Goal: Use online tool/utility: Utilize a website feature to perform a specific function

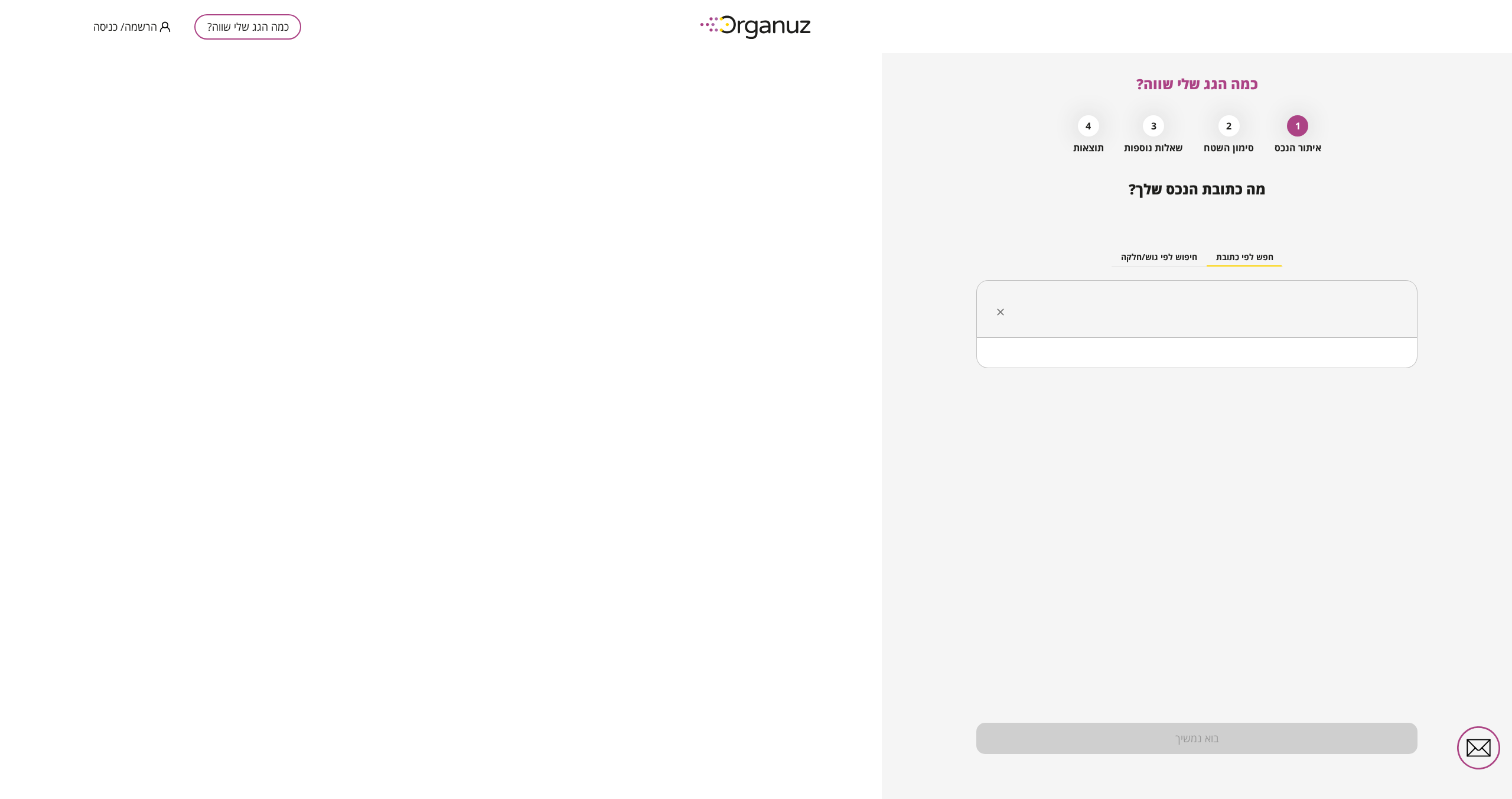
click at [1205, 309] on input "text" at bounding box center [1201, 308] width 404 height 29
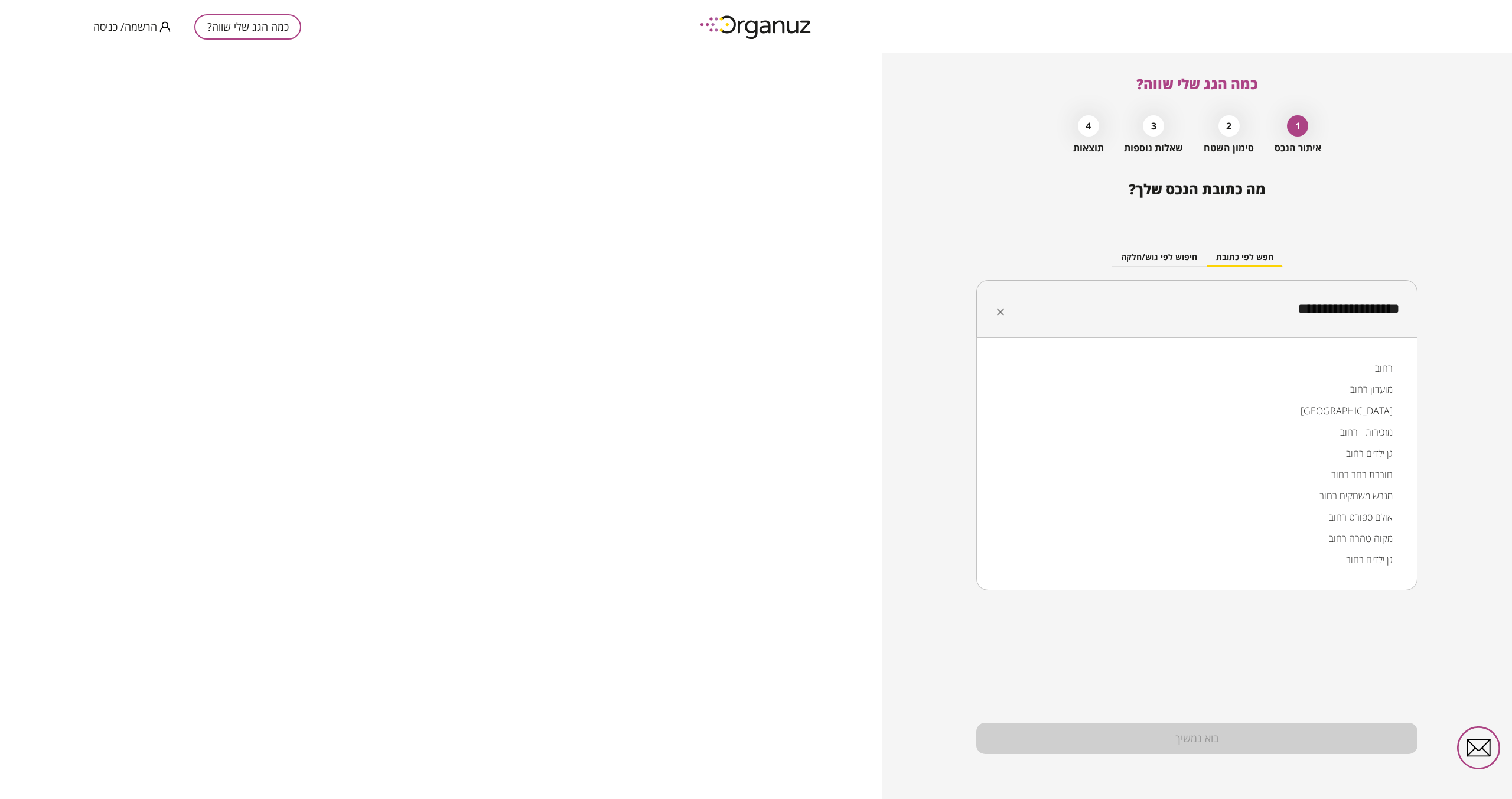
click at [1341, 303] on input "**********" at bounding box center [1201, 308] width 404 height 29
click at [1372, 367] on li "רחוב" at bounding box center [1197, 368] width 411 height 21
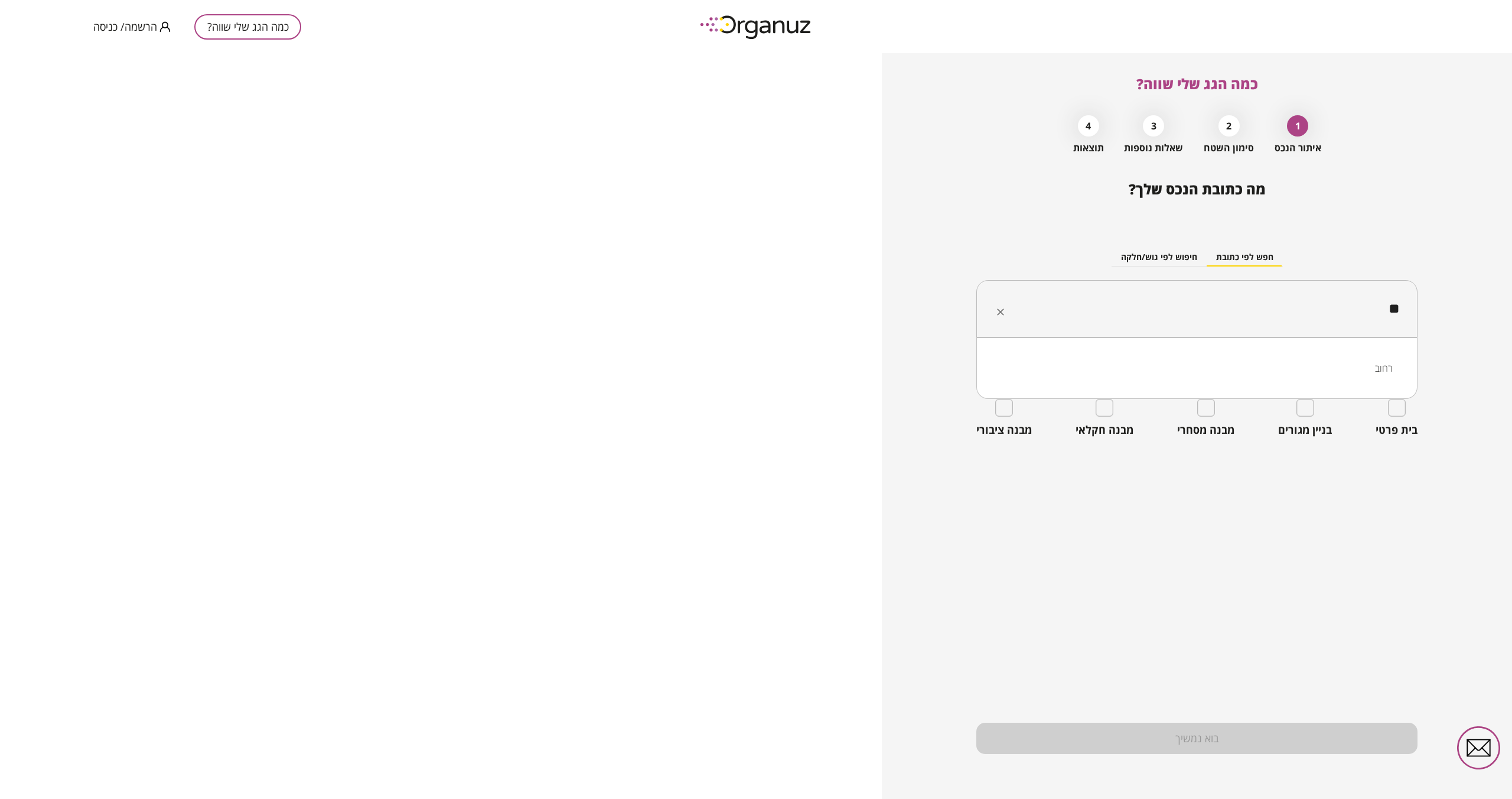
type input "*"
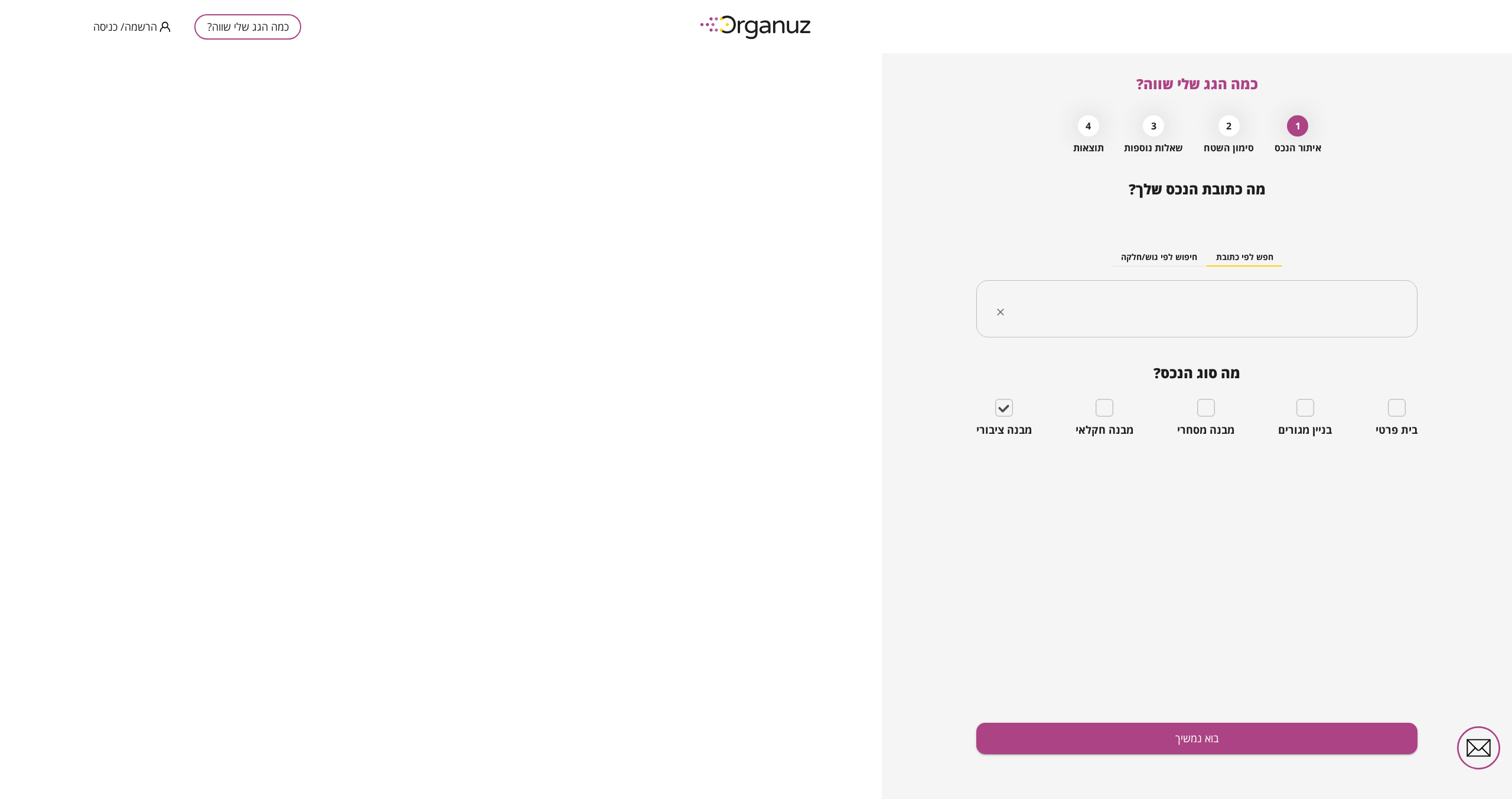
click at [1369, 318] on input "text" at bounding box center [1201, 308] width 404 height 29
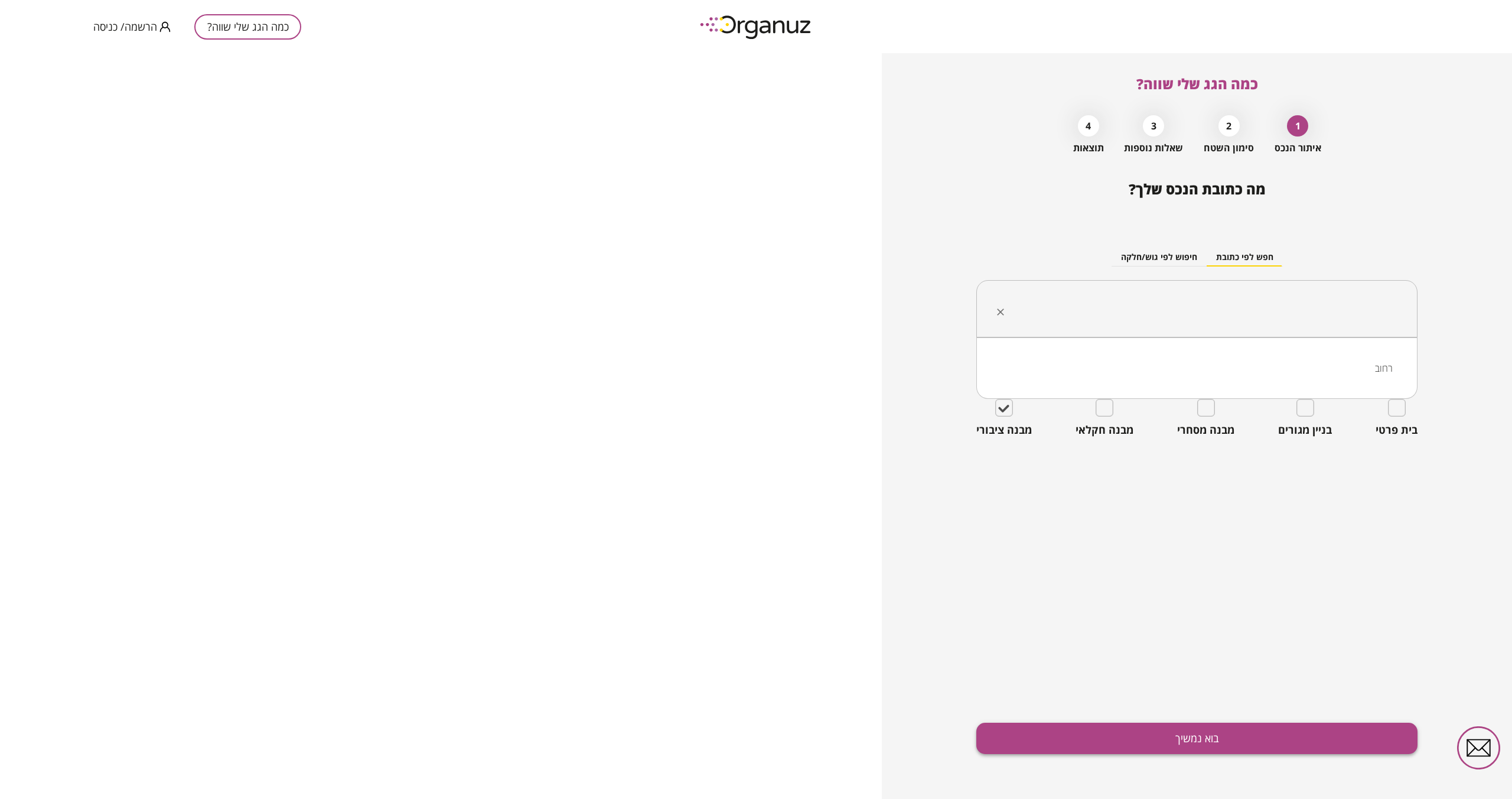
click at [1205, 733] on button "בוא נמשיך" at bounding box center [1197, 739] width 441 height 32
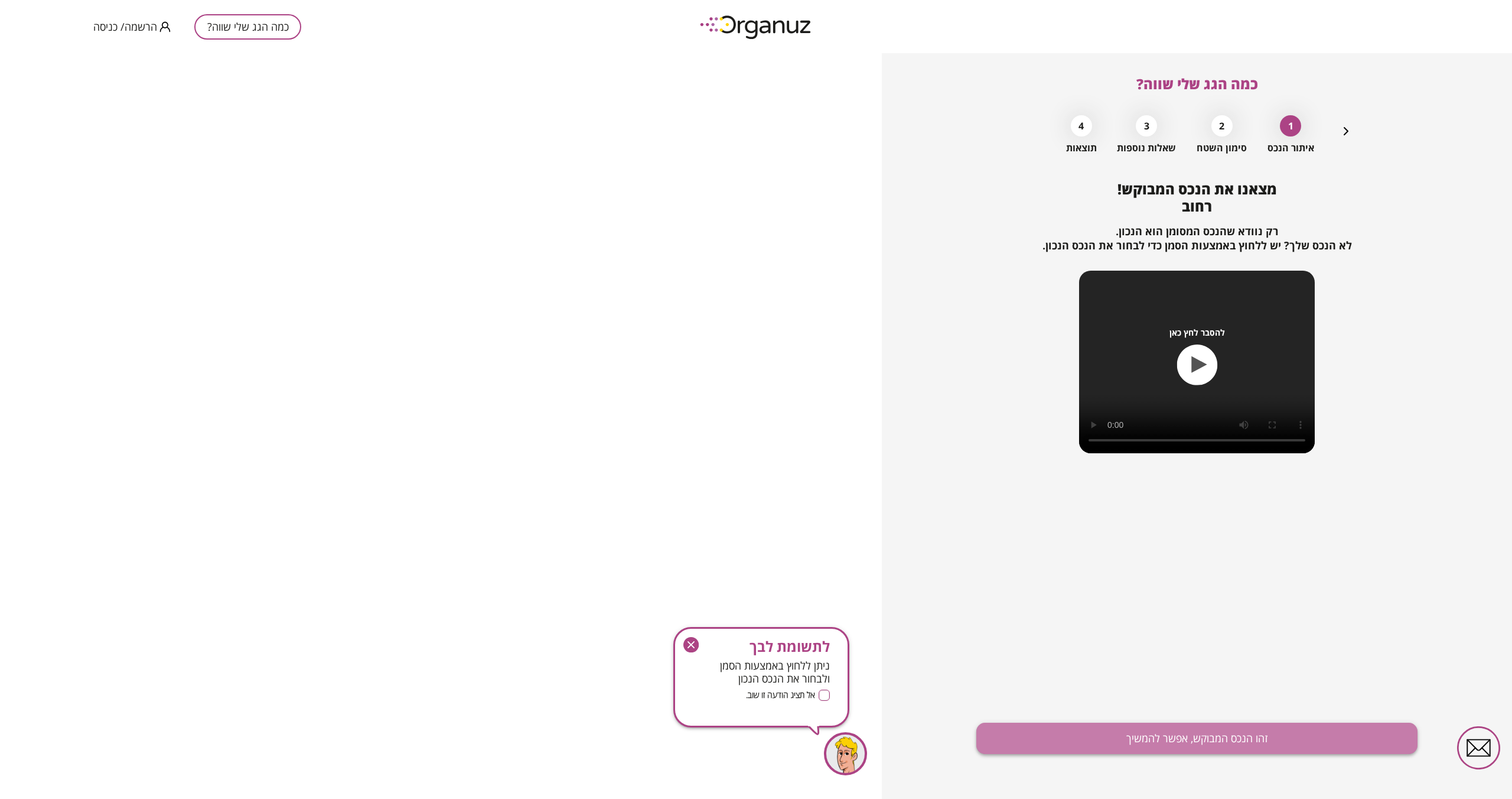
click at [1229, 734] on button "זהו הנכס המבוקש, אפשר להמשיך" at bounding box center [1197, 739] width 441 height 32
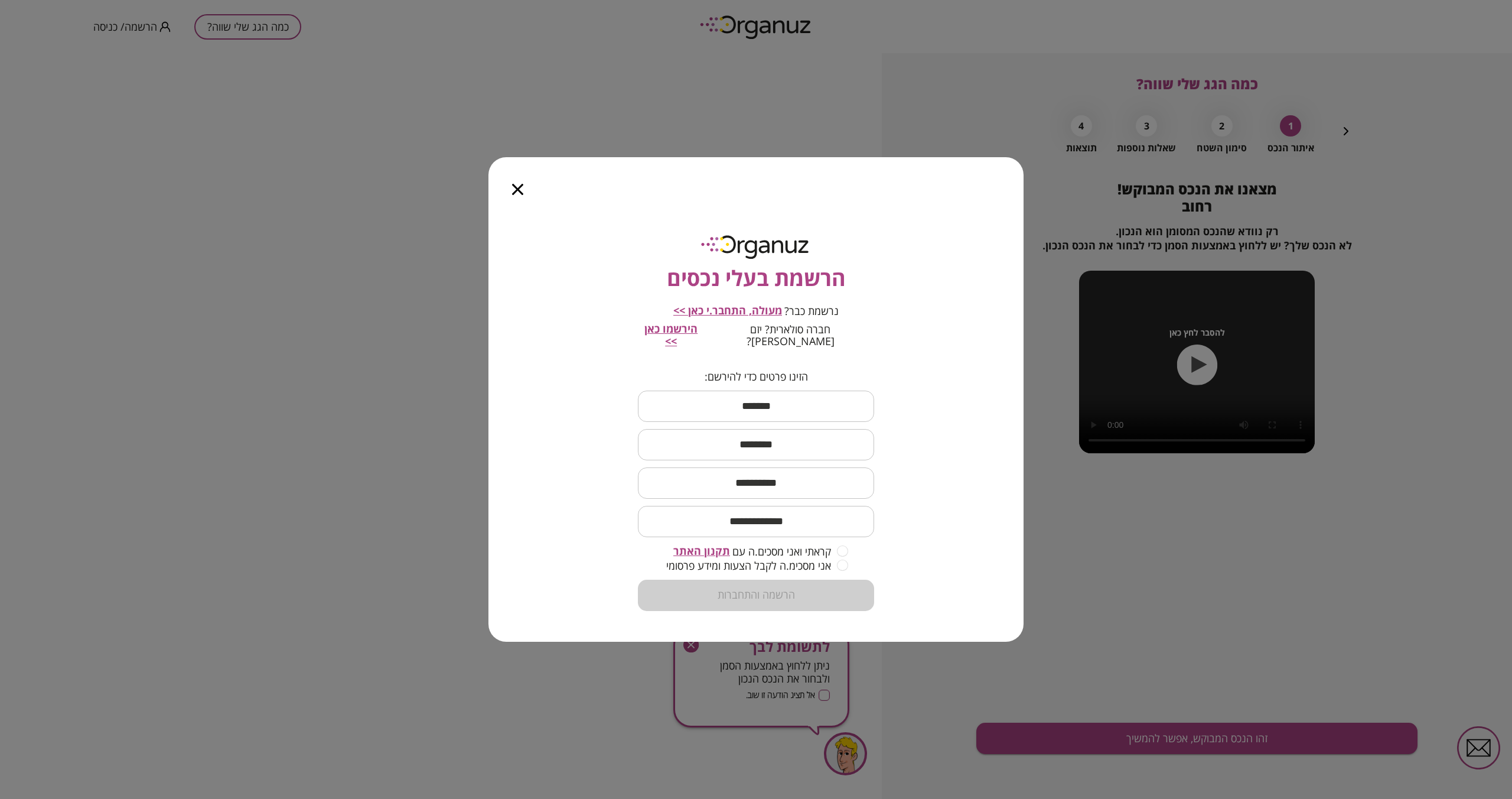
click at [515, 189] on icon "button" at bounding box center [518, 189] width 11 height 11
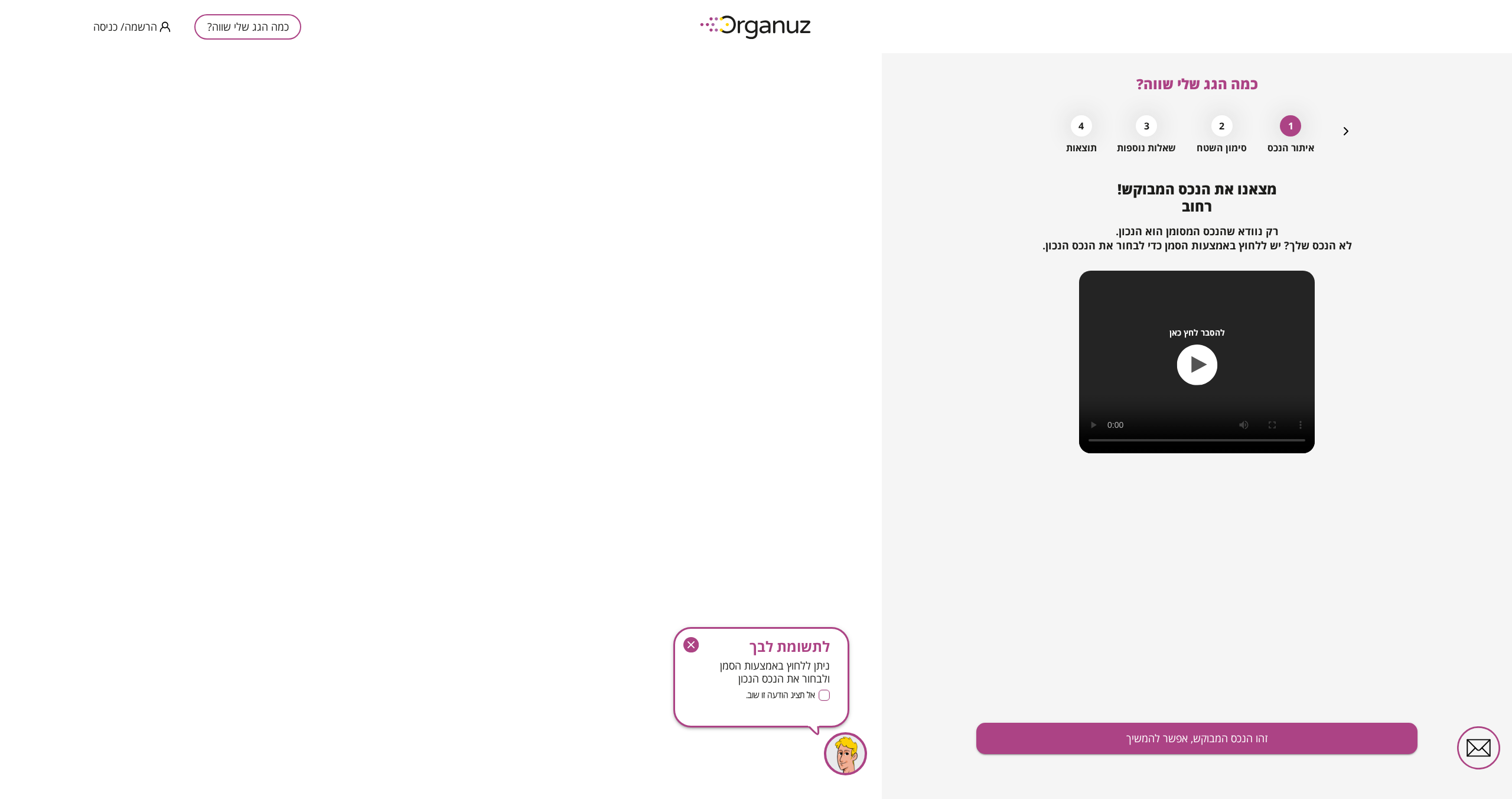
click at [263, 24] on button "כמה הגג שלי שווה?" at bounding box center [248, 27] width 107 height 25
